Goal: Task Accomplishment & Management: Complete application form

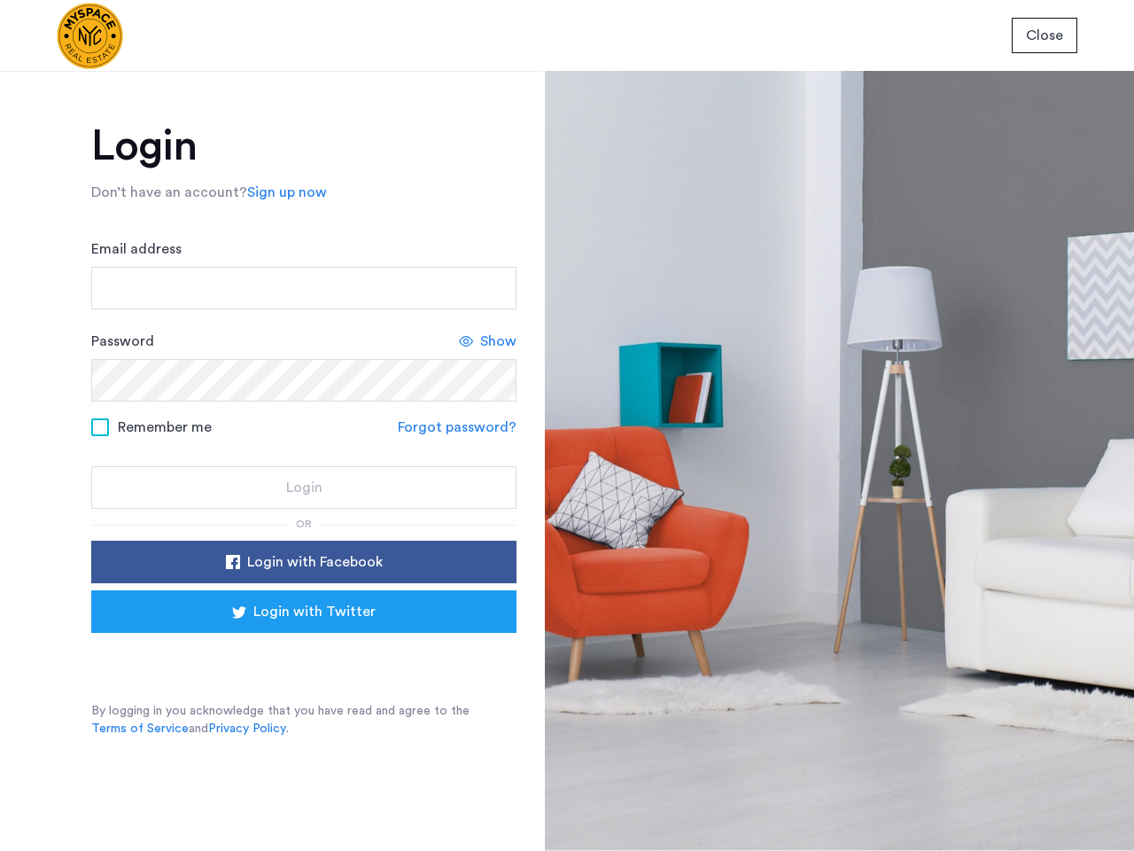
click at [1045, 35] on span "Close" at bounding box center [1044, 35] width 37 height 21
click at [283, 192] on link "Sign up now" at bounding box center [287, 192] width 80 height 21
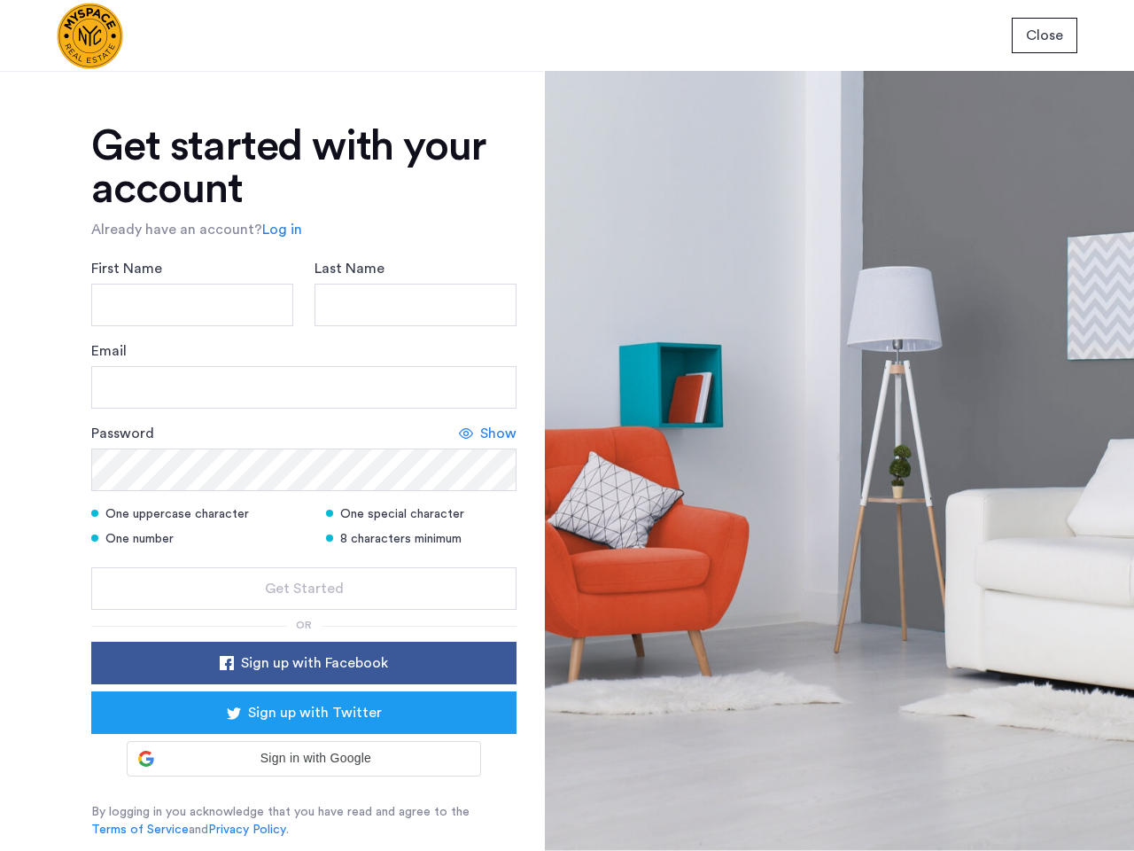
click at [488, 341] on div "Email" at bounding box center [303, 374] width 425 height 68
click at [460, 427] on icon at bounding box center [466, 433] width 14 height 14
click at [304, 562] on form "First Name Last Name Email Password Show One uppercase character One special ch…" at bounding box center [303, 434] width 425 height 352
click at [304, 612] on div "Get started with your account Already have an account? Log in First Name Last N…" at bounding box center [303, 481] width 425 height 713
